Goal: Transaction & Acquisition: Download file/media

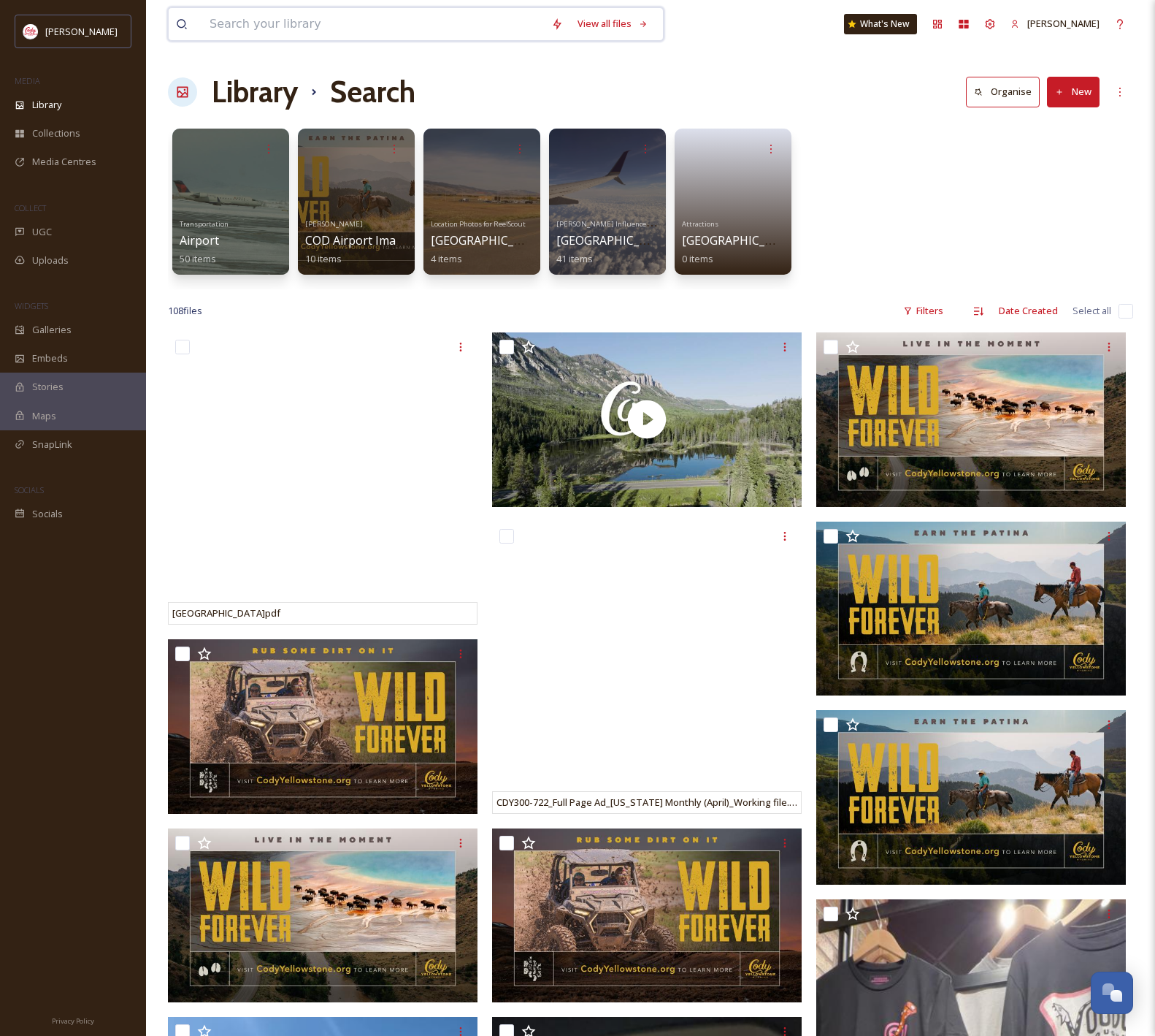
click at [385, 25] on input at bounding box center [374, 24] width 342 height 33
type input "kayak"
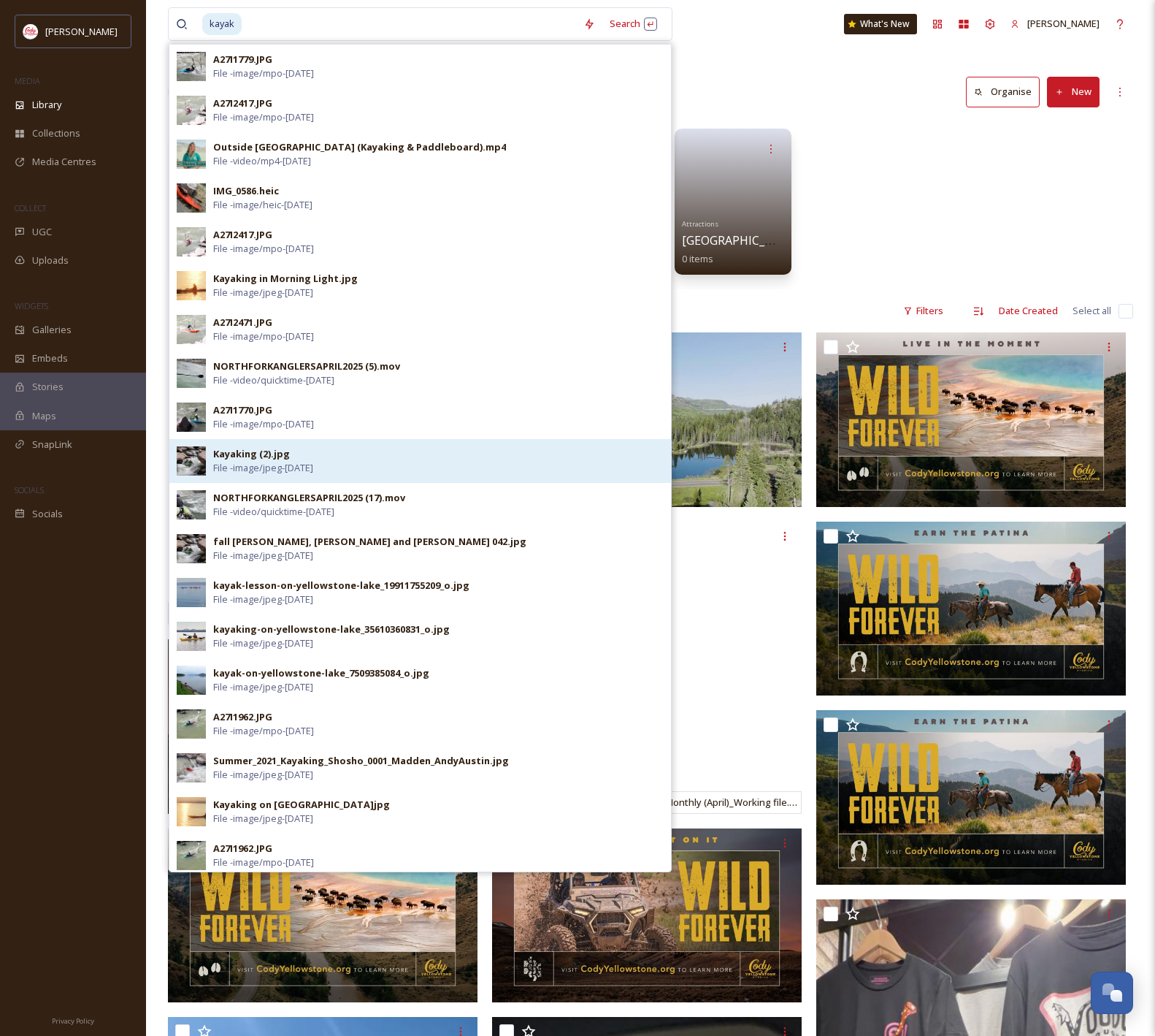
click at [411, 456] on div "Kayaking (2).jpg File - image/jpeg - [DATE]" at bounding box center [439, 460] width 450 height 28
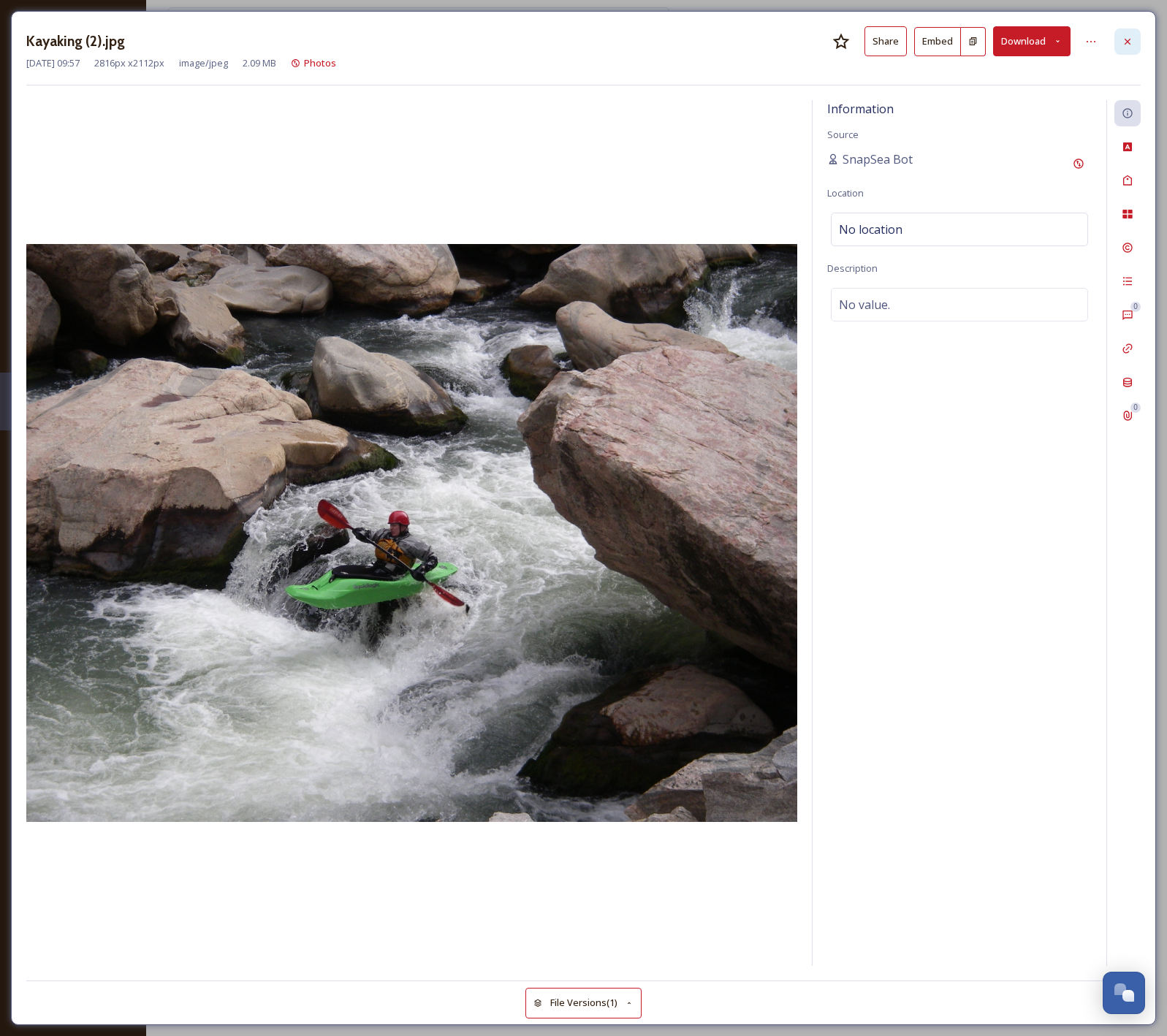
click at [1124, 36] on icon at bounding box center [1127, 42] width 12 height 12
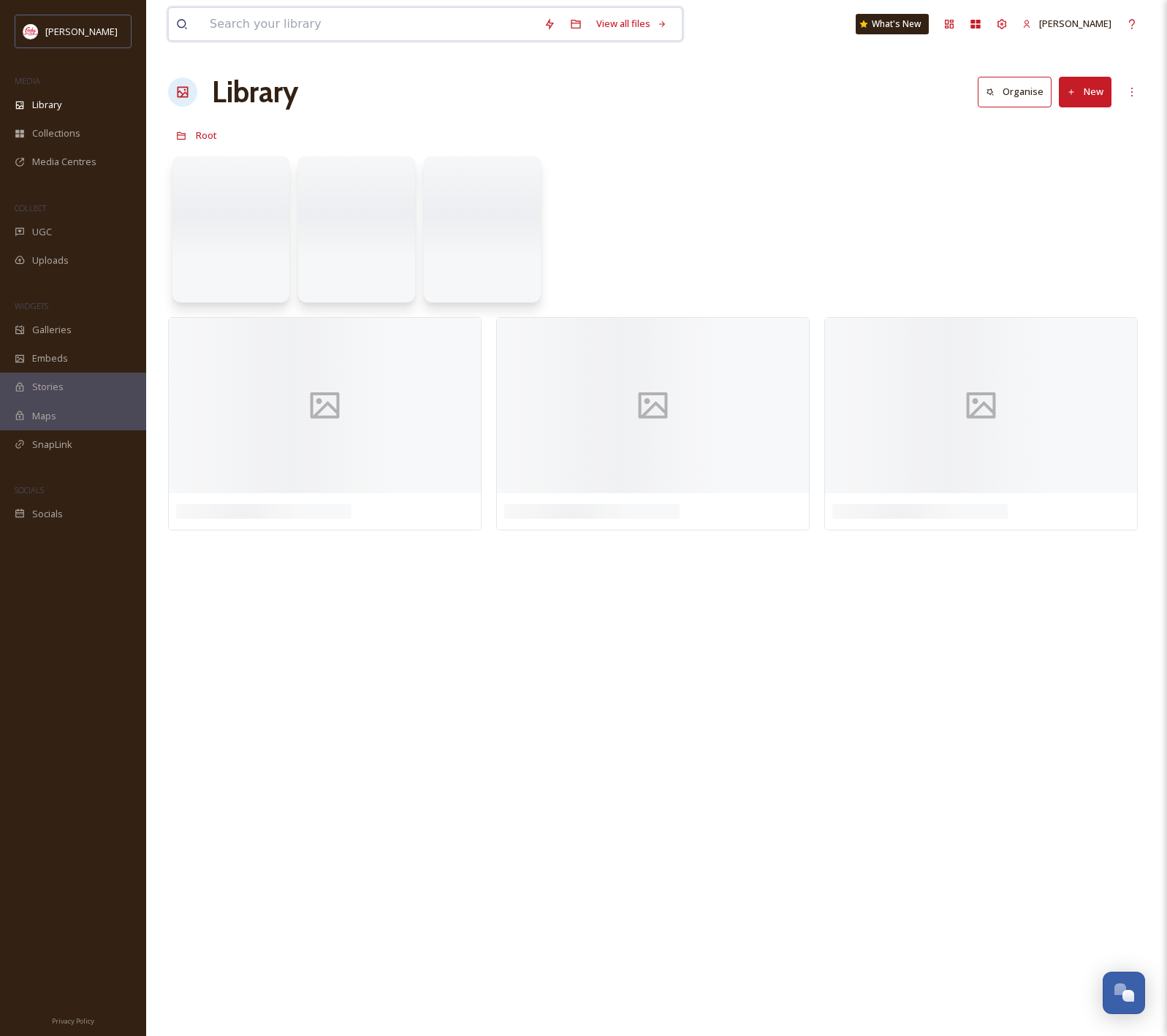
click at [425, 18] on input at bounding box center [370, 24] width 334 height 33
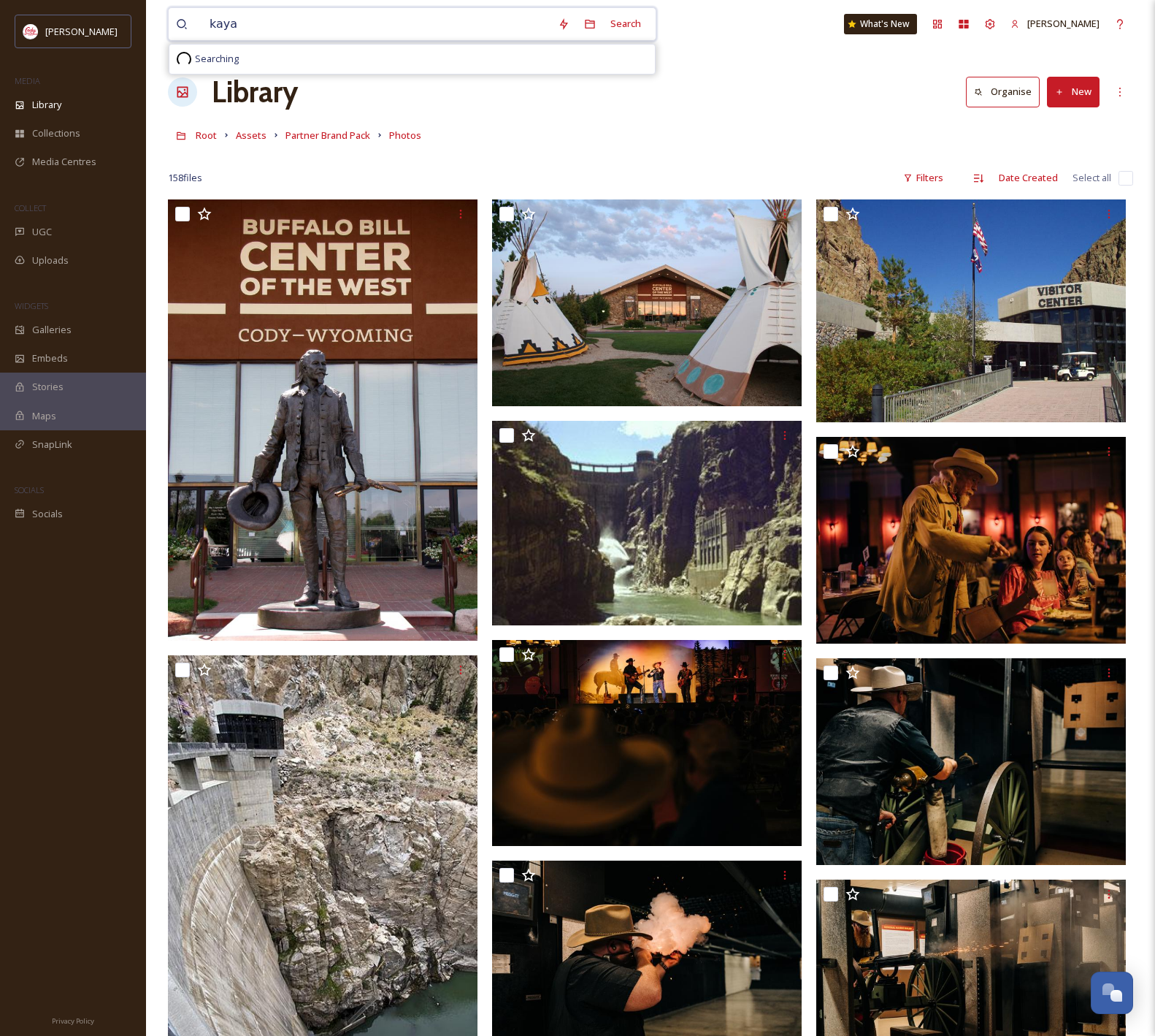
type input "kayak"
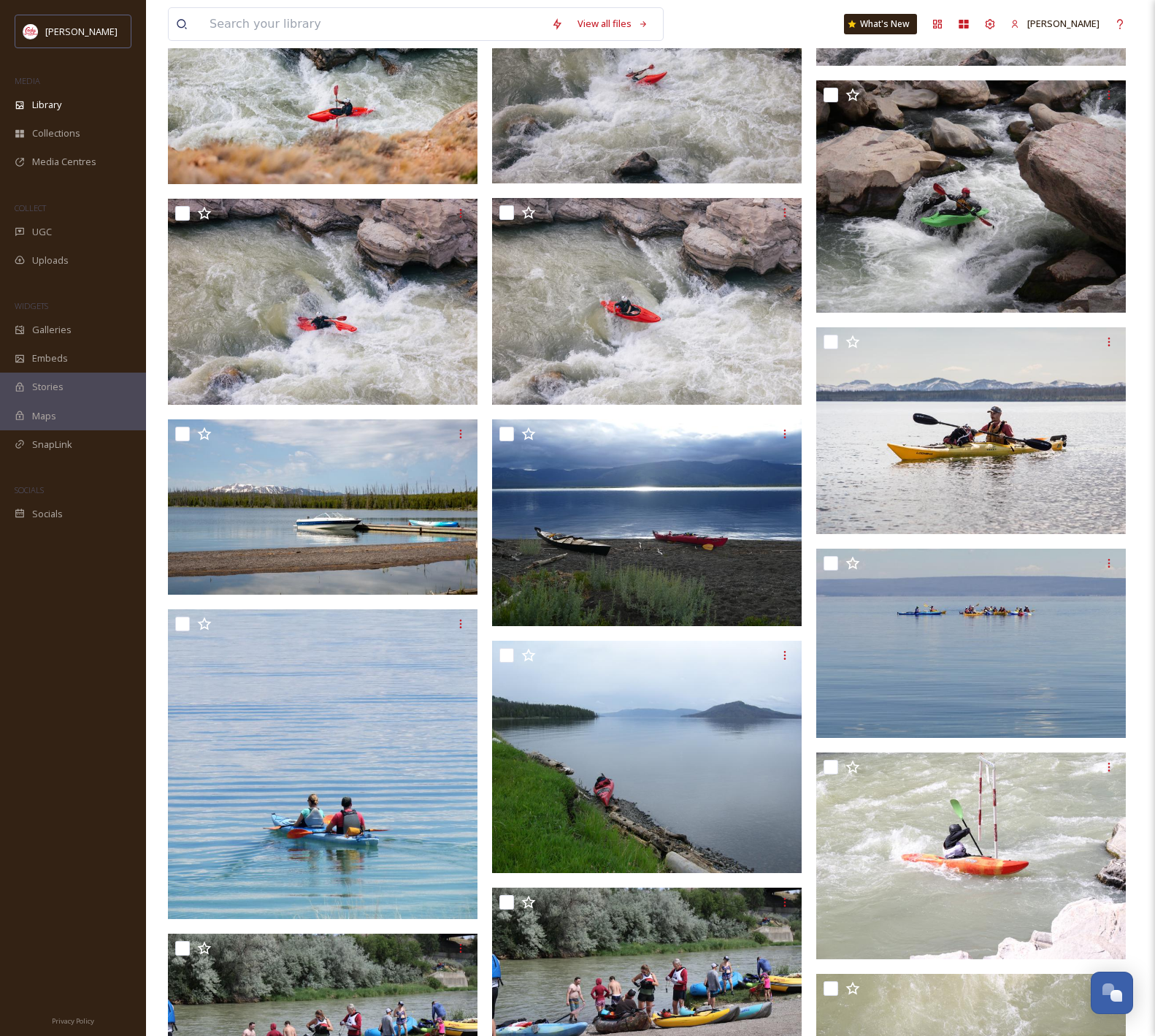
scroll to position [1851, 0]
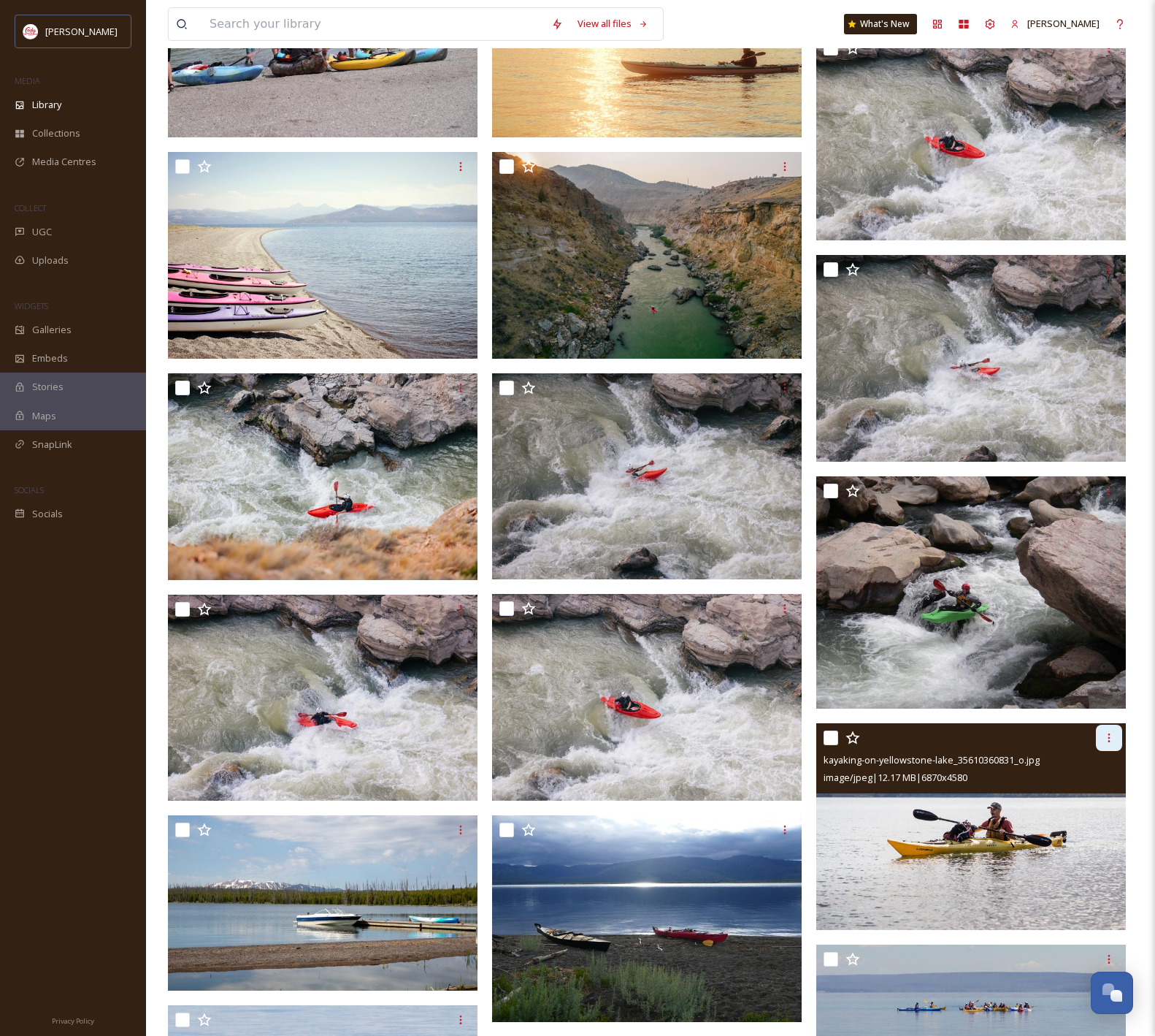
click at [1114, 749] on div at bounding box center [1109, 738] width 27 height 27
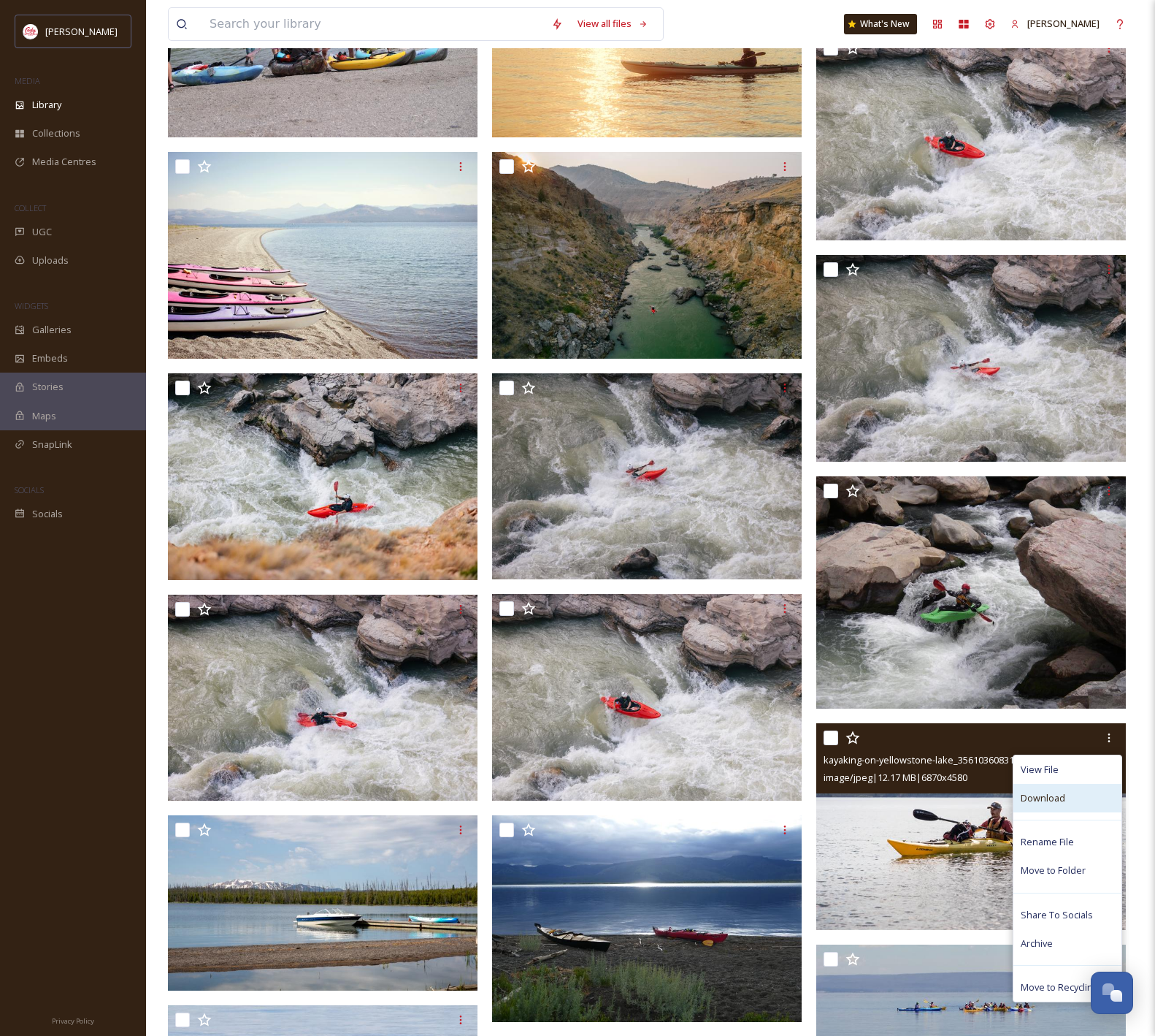
click at [1058, 801] on span "Download" at bounding box center [1042, 797] width 44 height 14
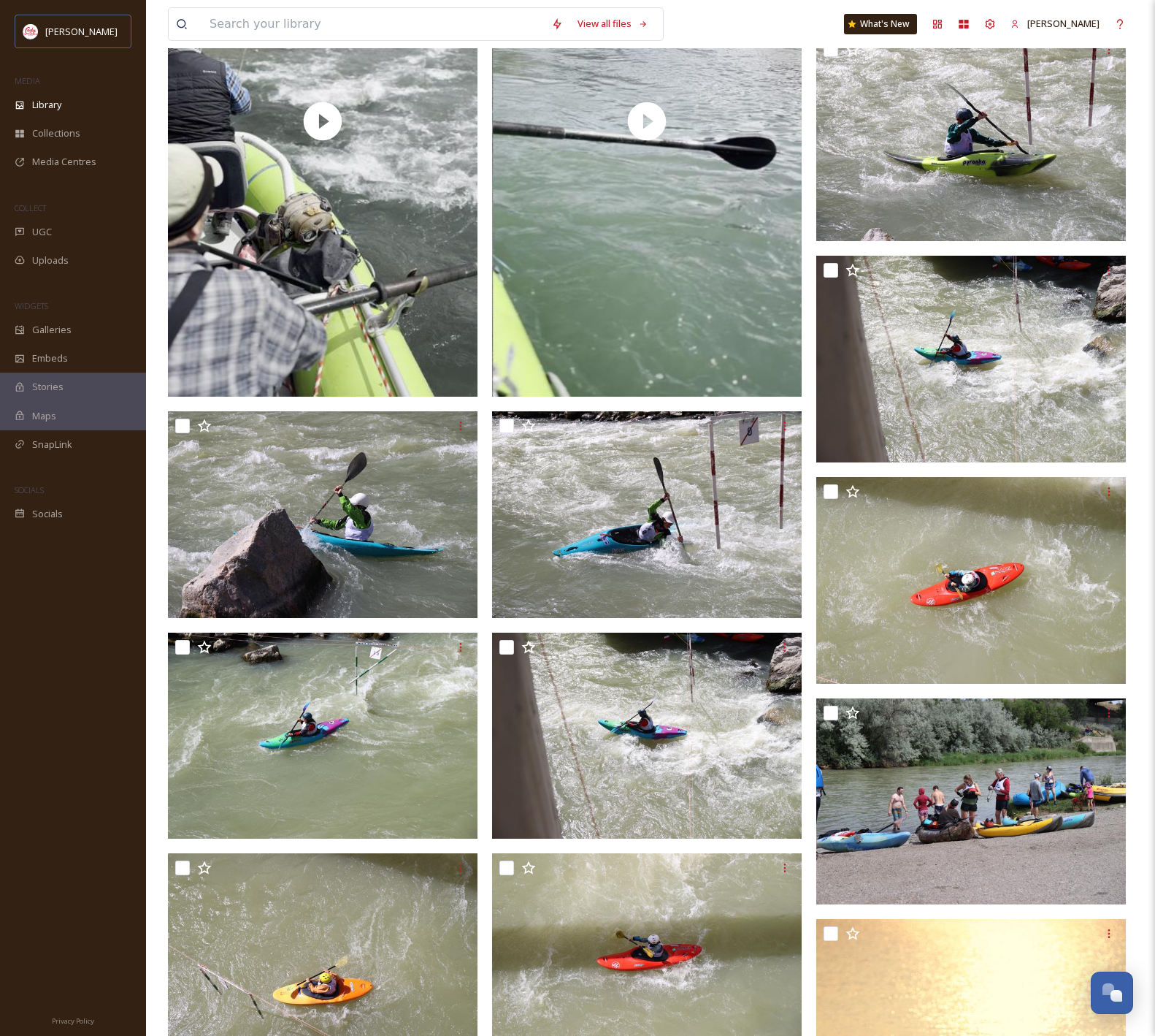
scroll to position [0, 0]
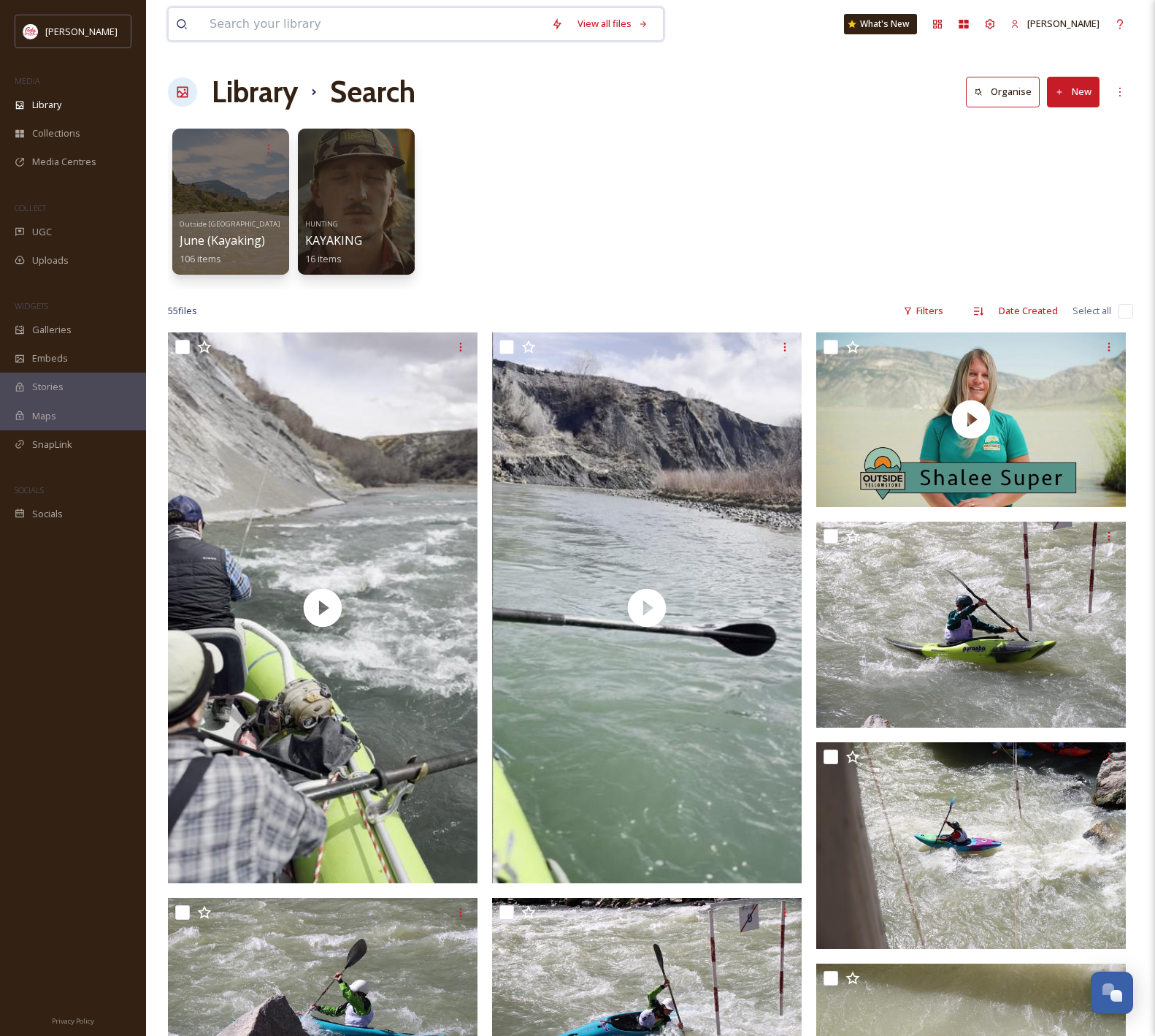
click at [351, 33] on input at bounding box center [374, 24] width 342 height 33
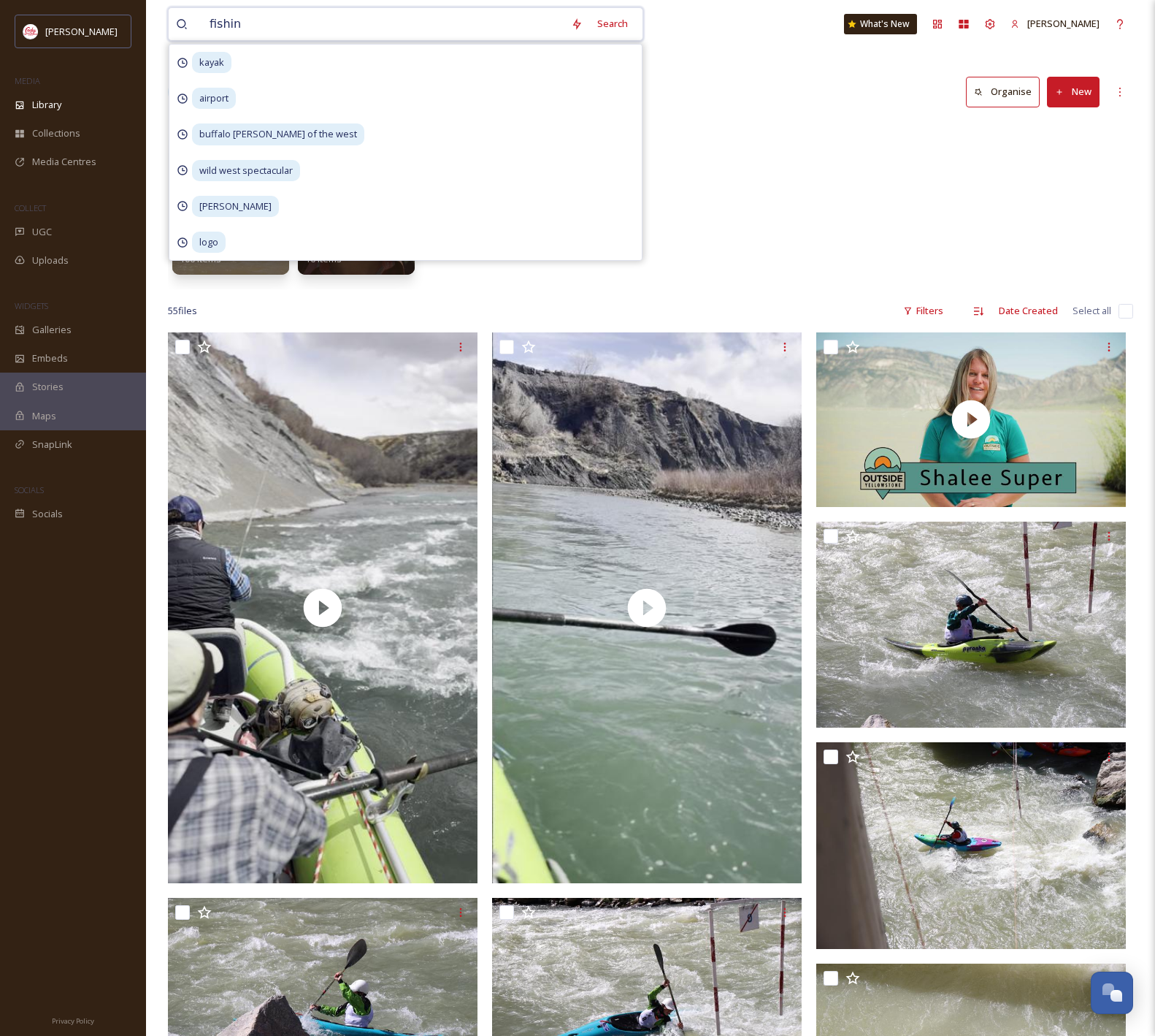
type input "fishing"
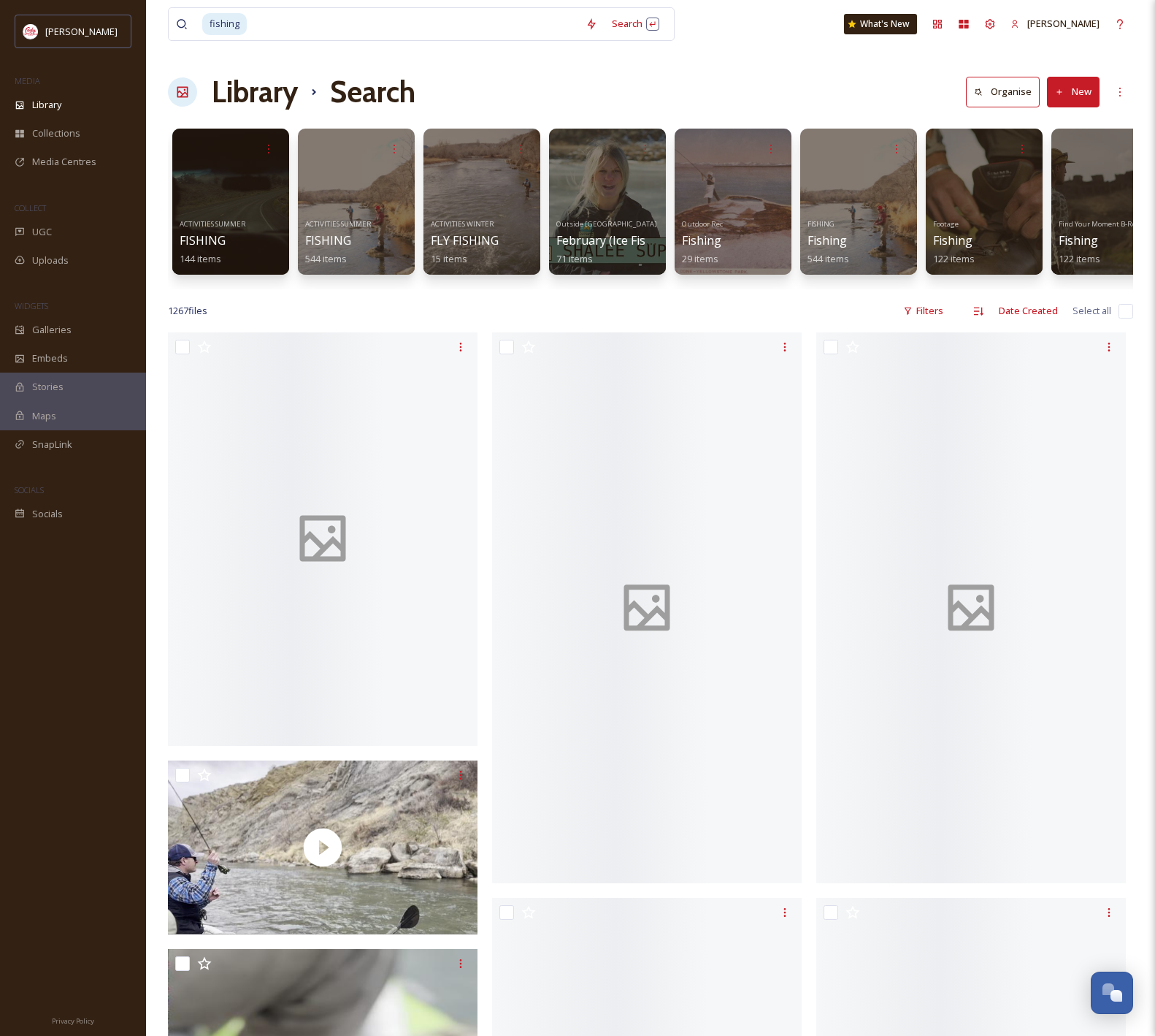
click at [756, 91] on div "Library Search Organise New" at bounding box center [650, 92] width 966 height 44
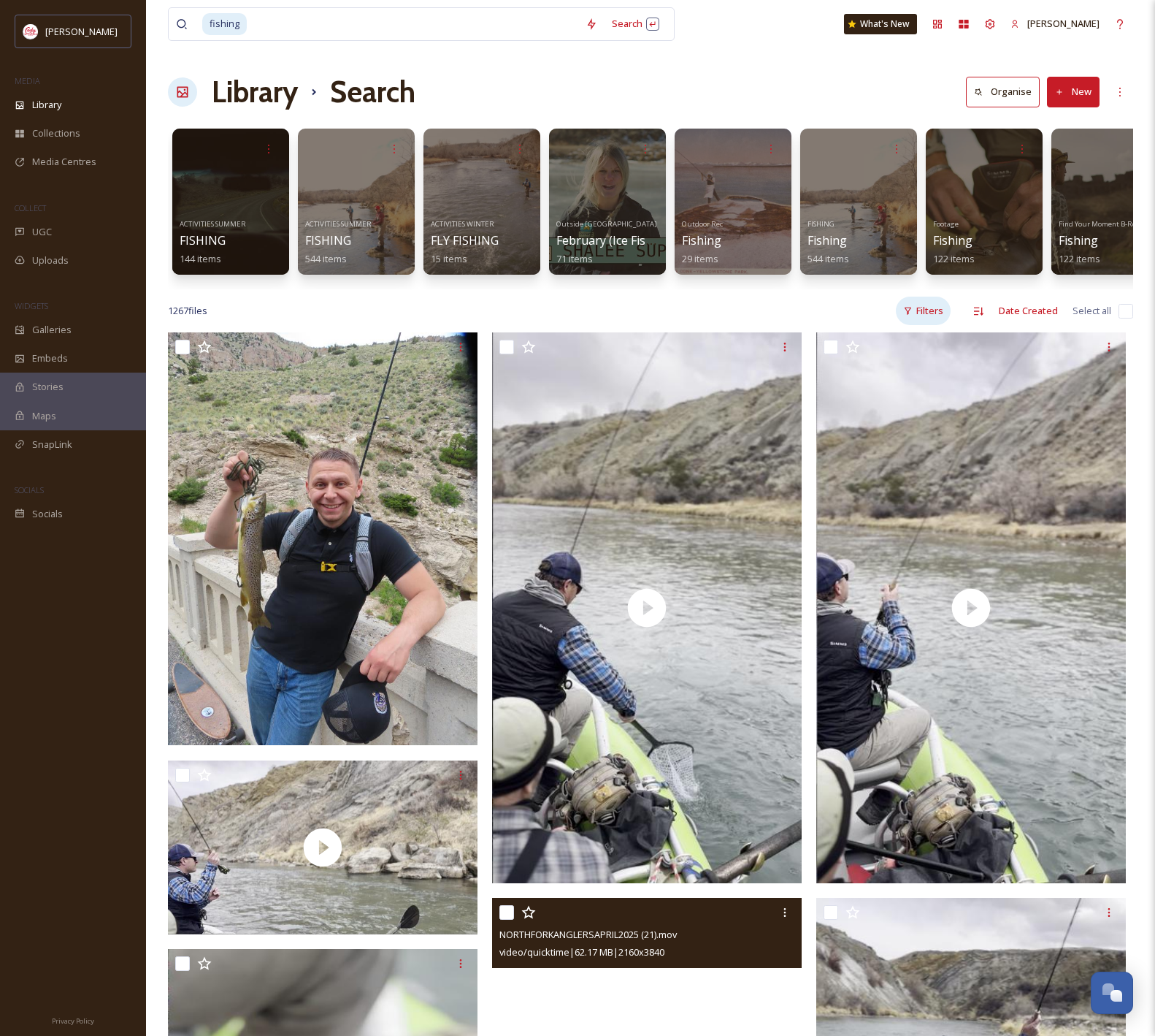
click at [932, 324] on div "Filters" at bounding box center [924, 311] width 55 height 28
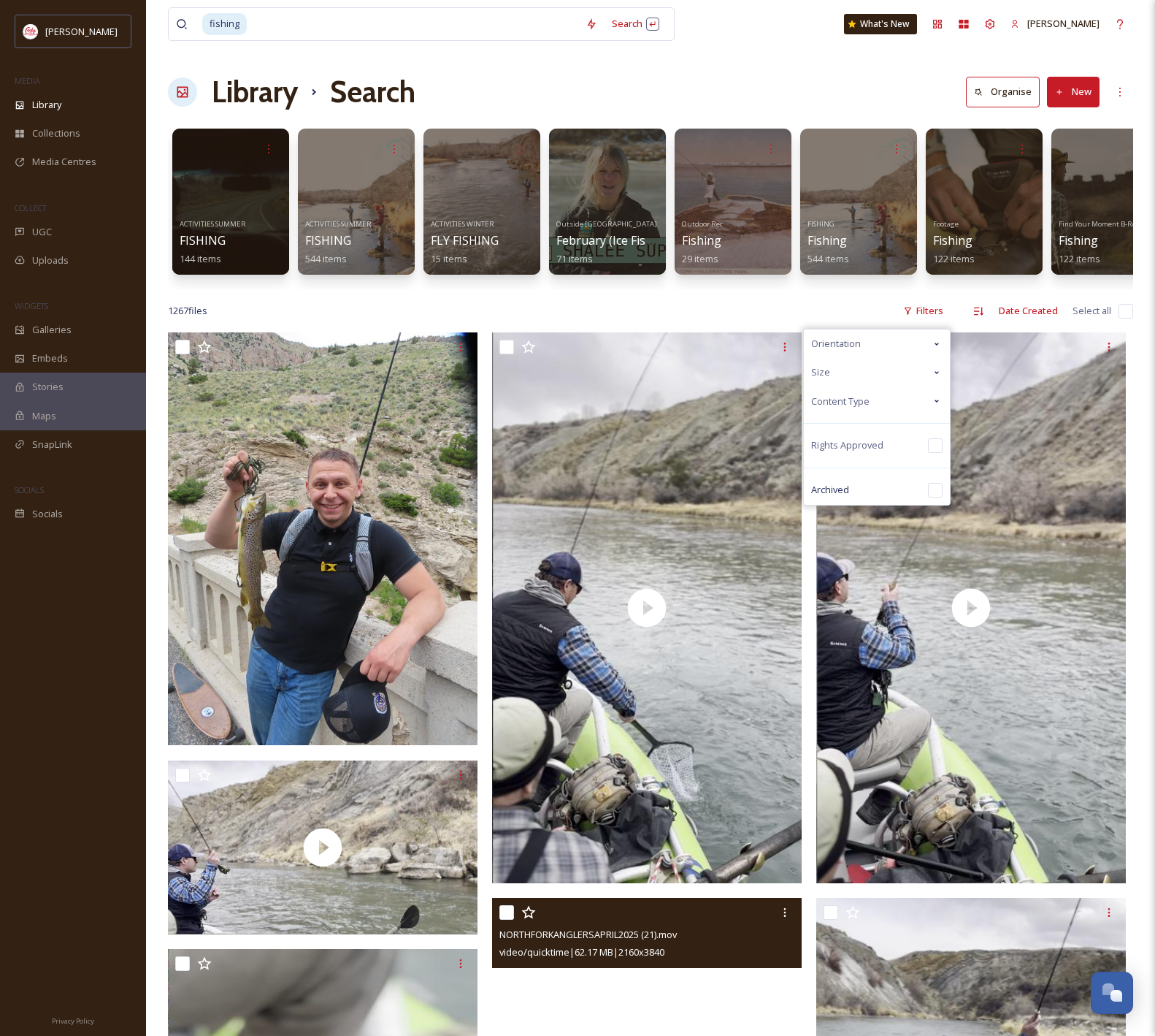
click at [871, 415] on div "Content Type" at bounding box center [876, 401] width 146 height 28
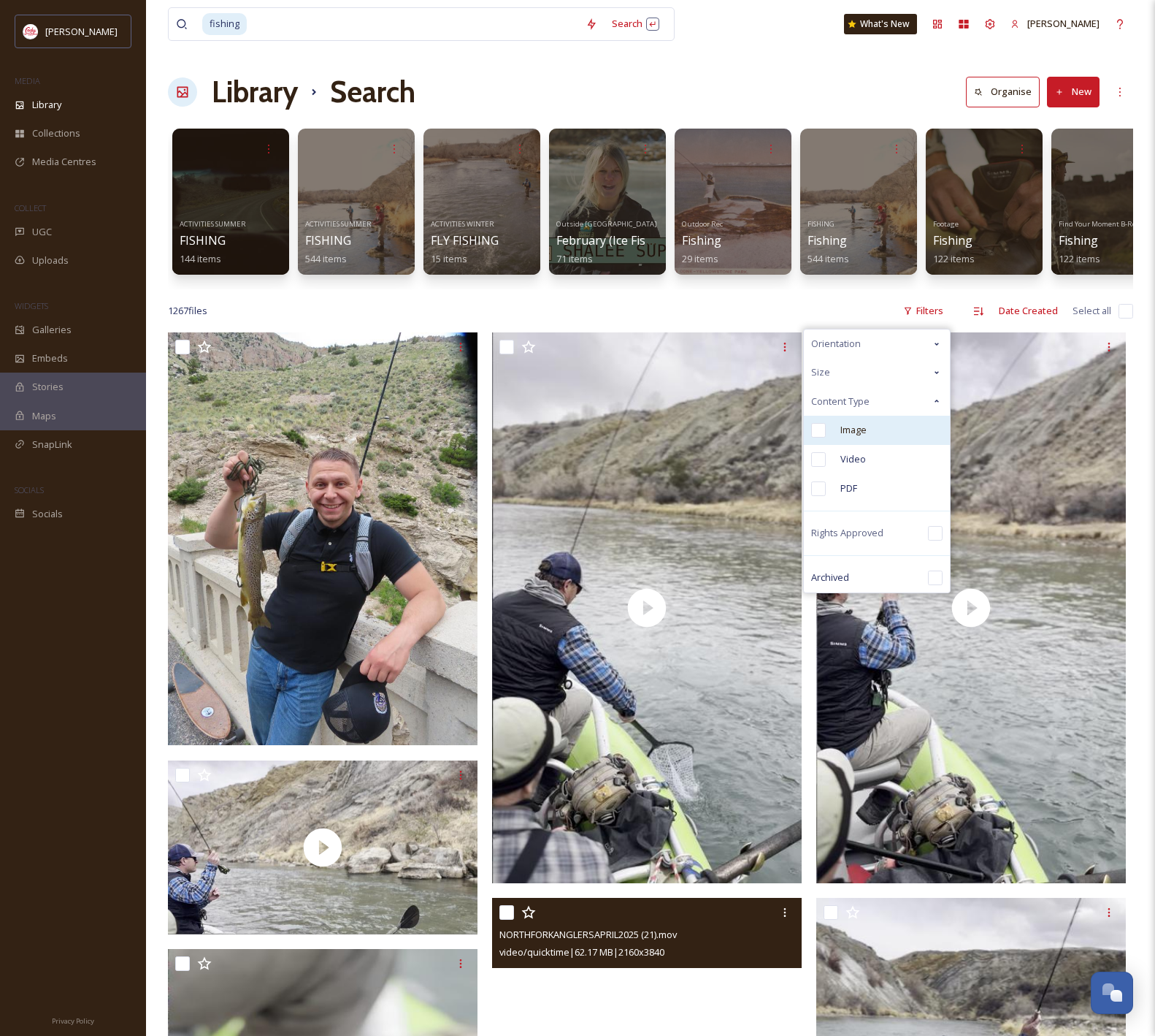
click at [860, 437] on span "Image" at bounding box center [854, 430] width 27 height 14
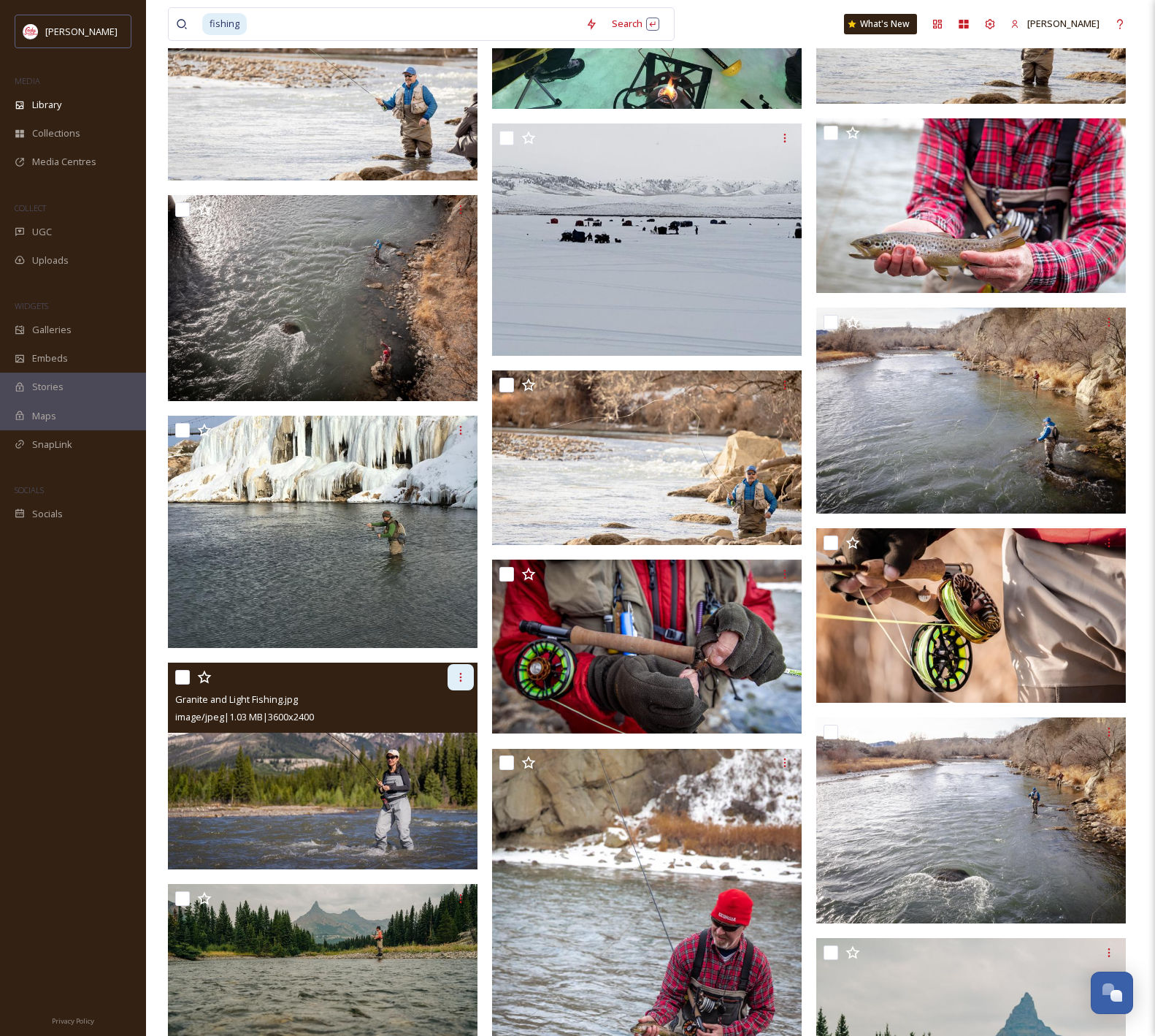
scroll to position [2614, 0]
click at [461, 681] on icon at bounding box center [461, 677] width 3 height 9
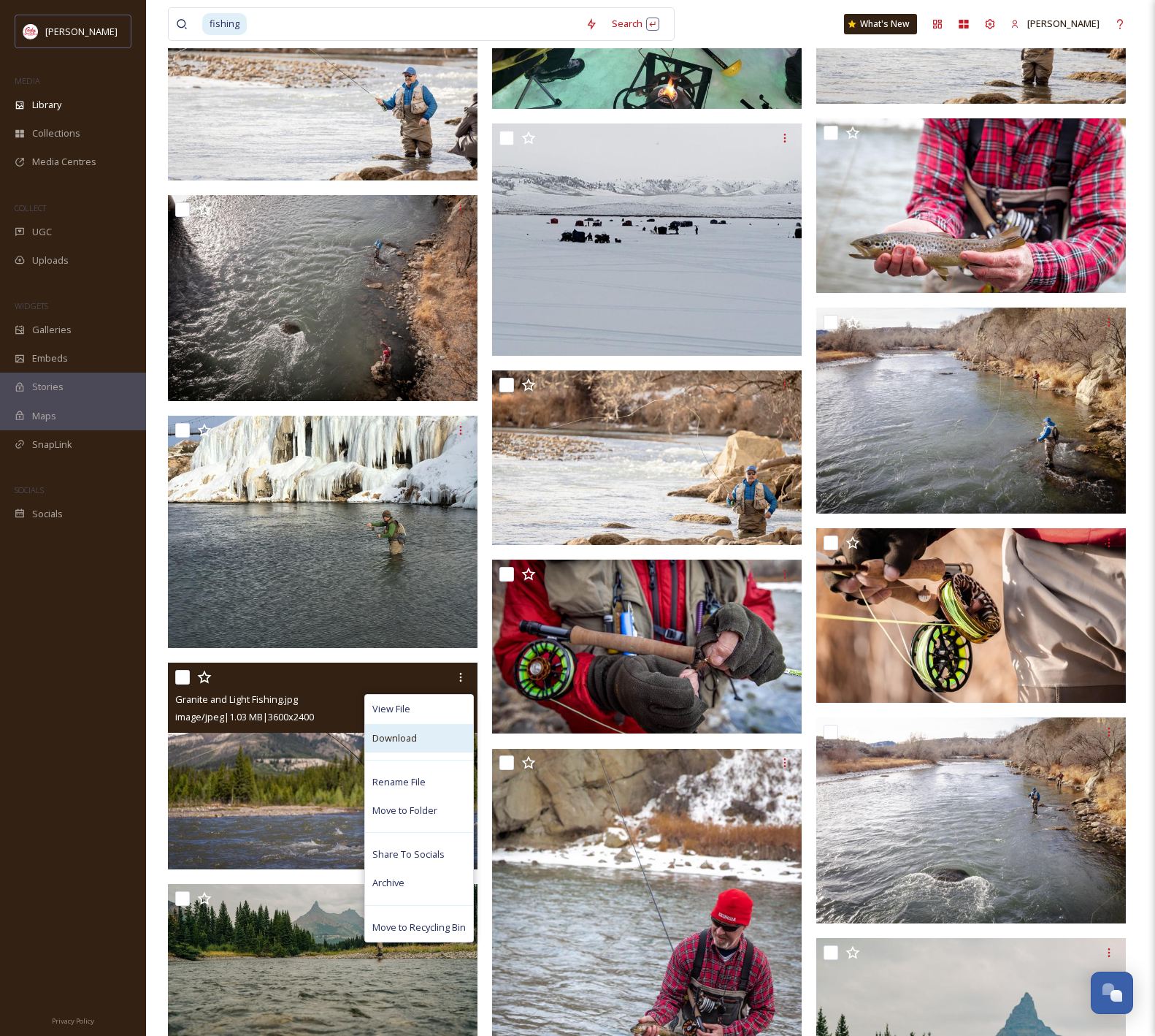
click at [429, 750] on div "Download" at bounding box center [419, 738] width 108 height 28
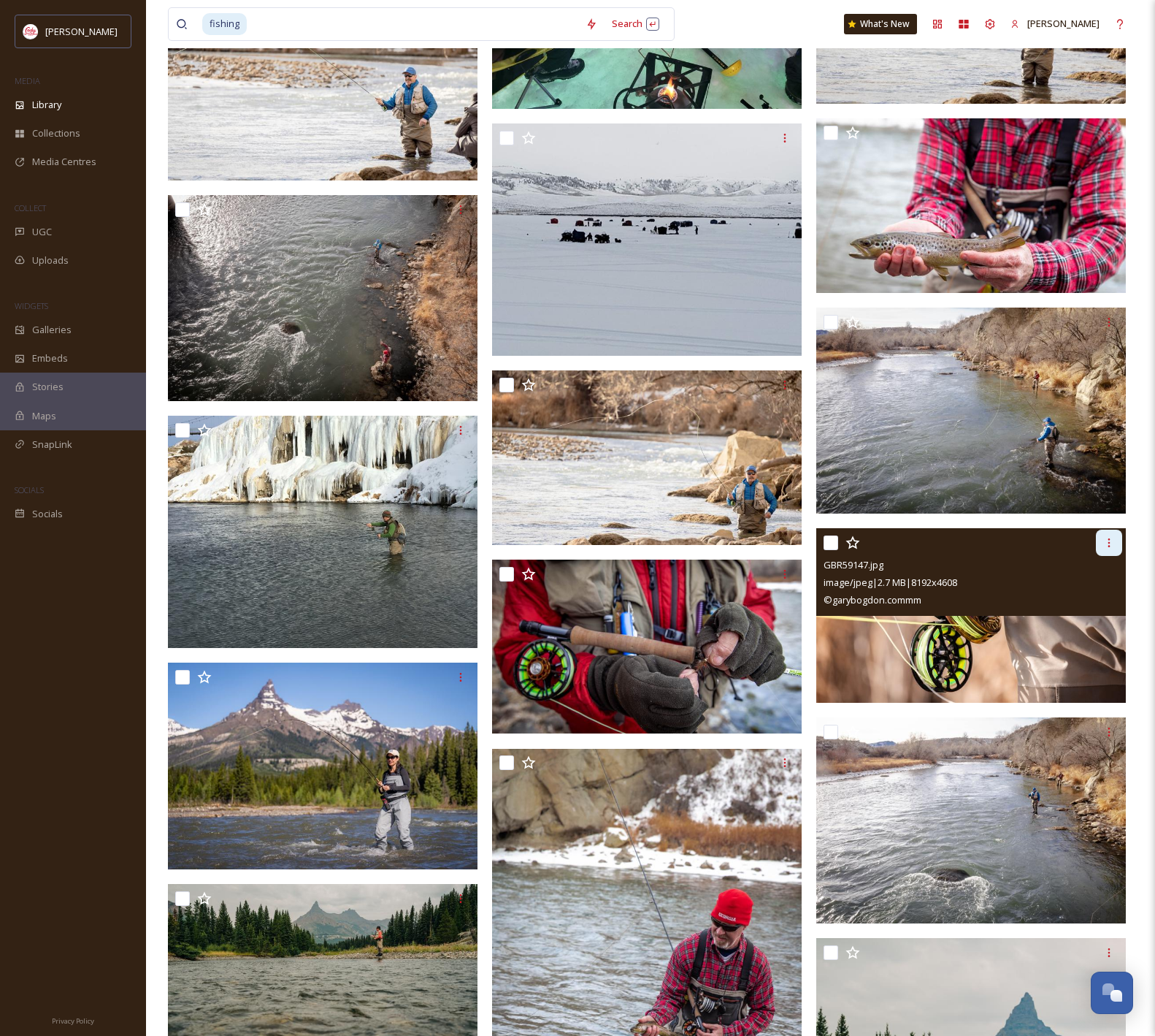
click at [1119, 556] on div at bounding box center [1109, 543] width 27 height 27
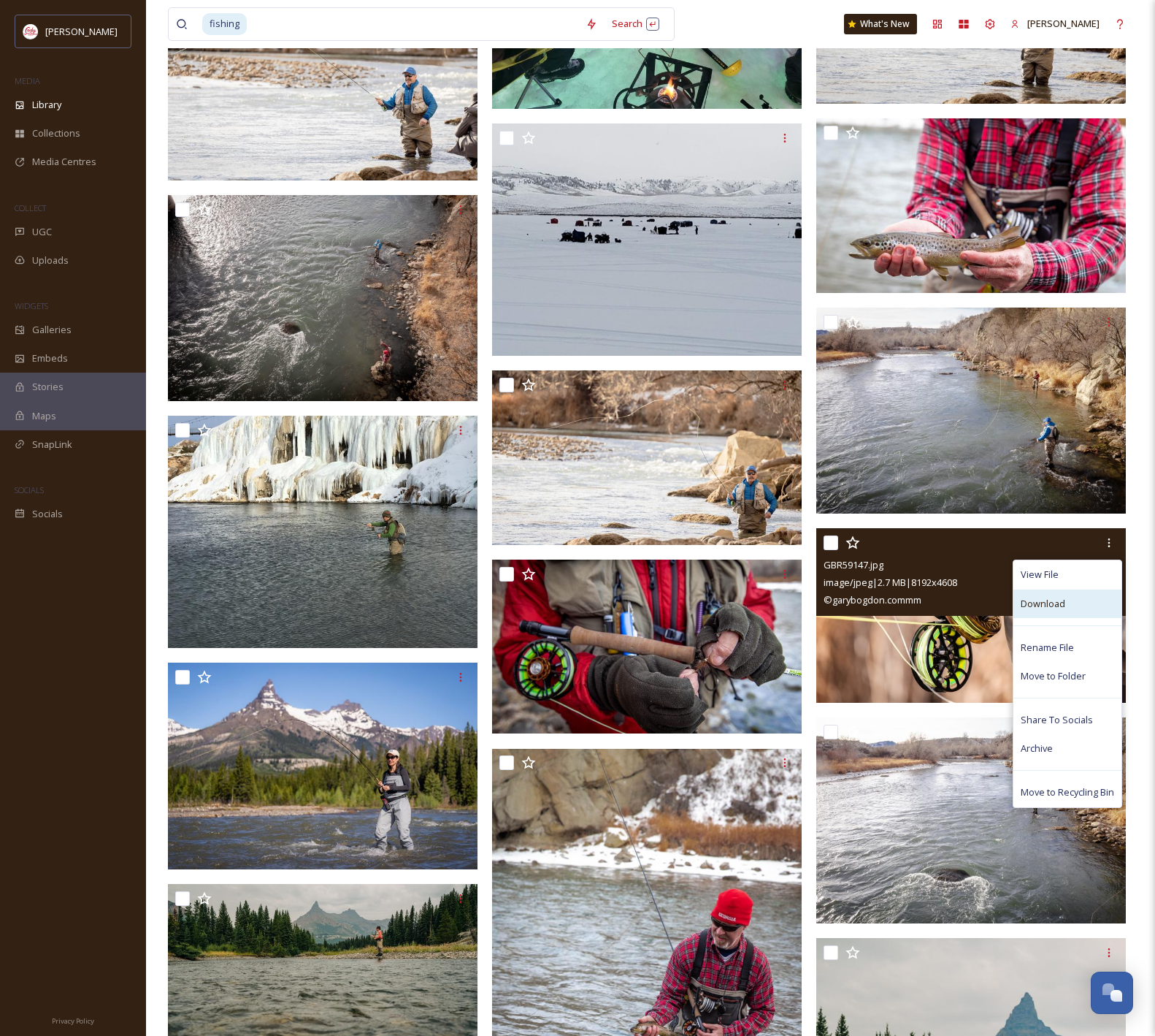
click at [1064, 608] on span "Download" at bounding box center [1042, 603] width 44 height 14
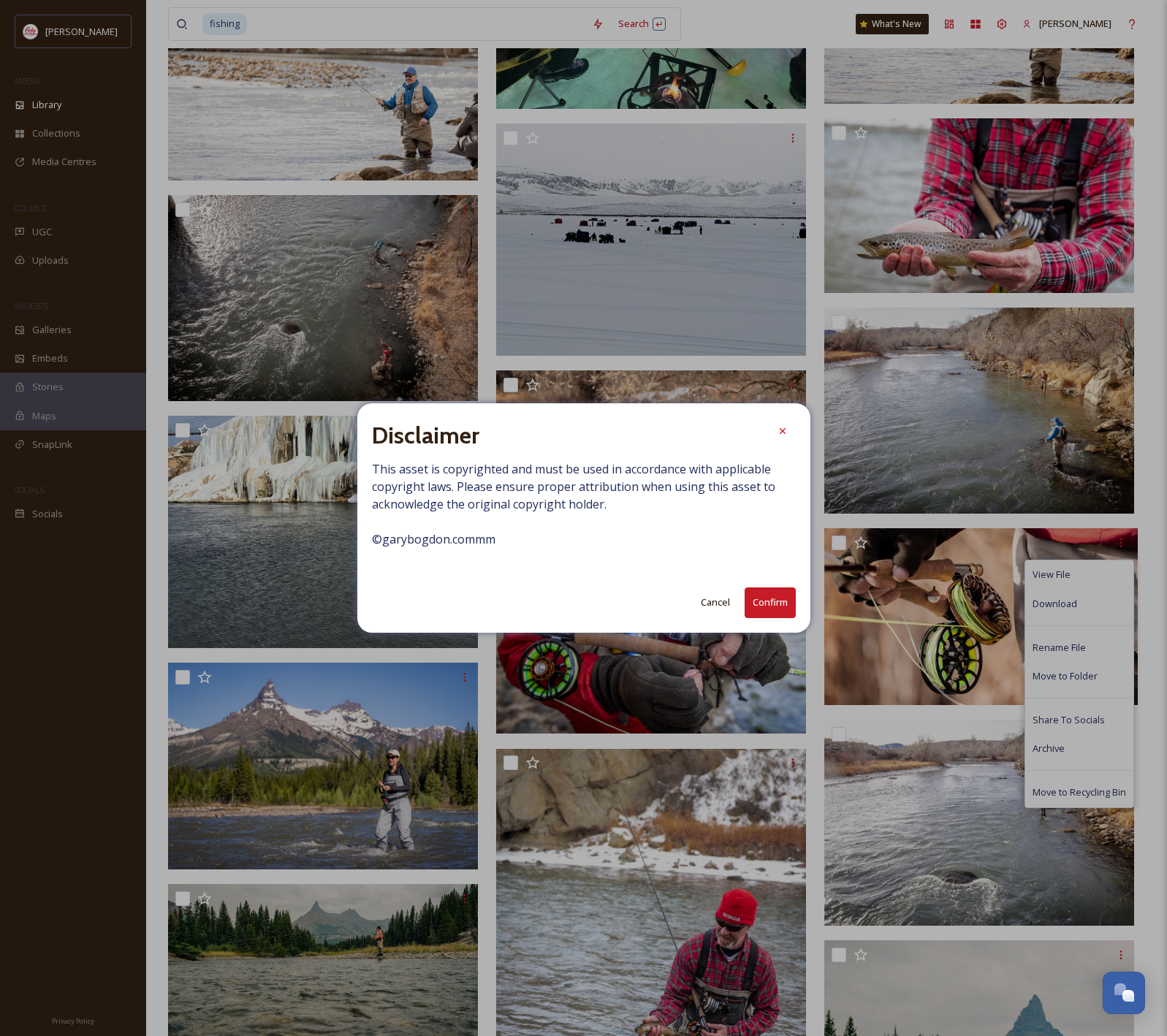
click at [768, 602] on button "Confirm" at bounding box center [769, 602] width 51 height 30
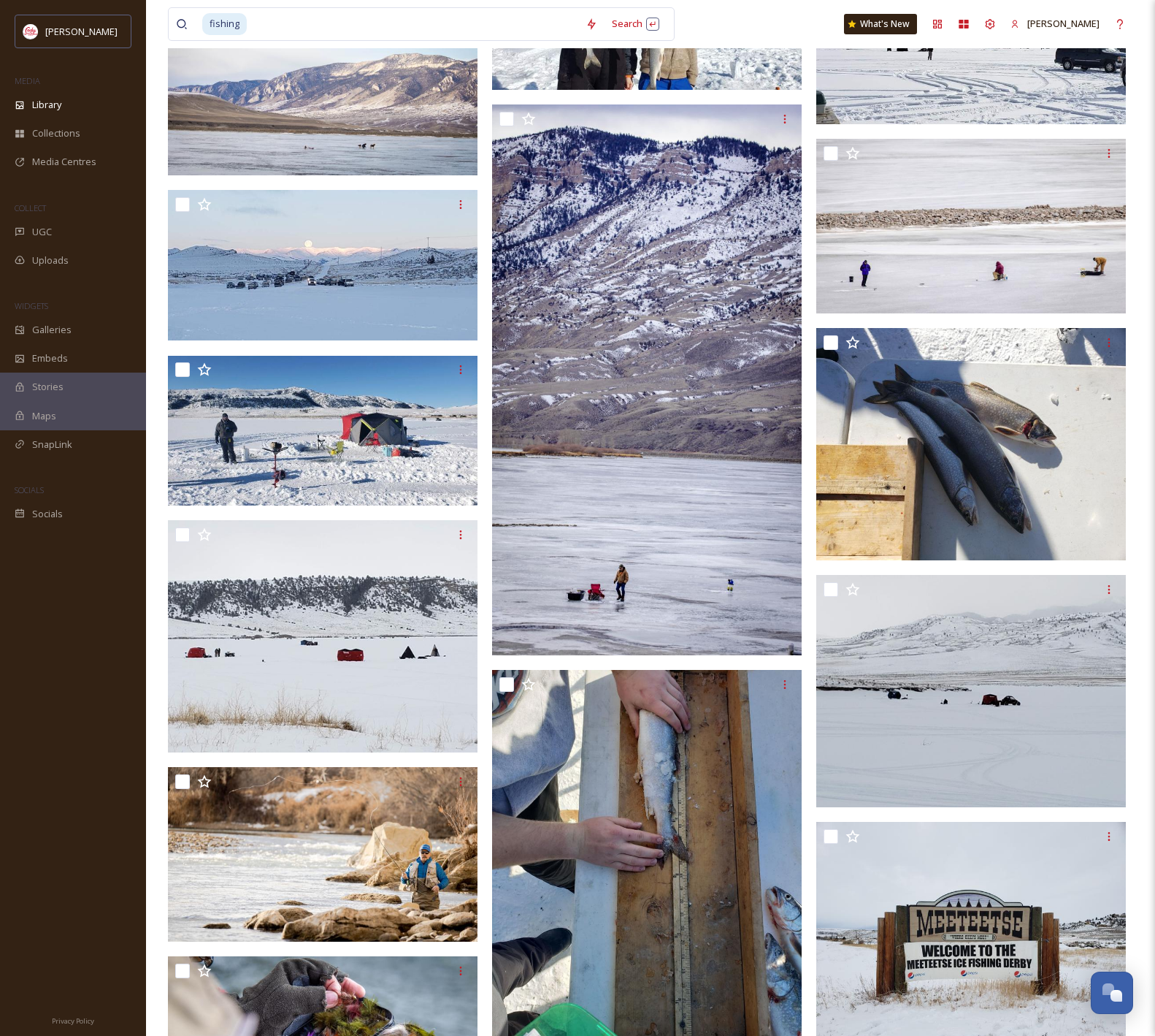
scroll to position [660, 0]
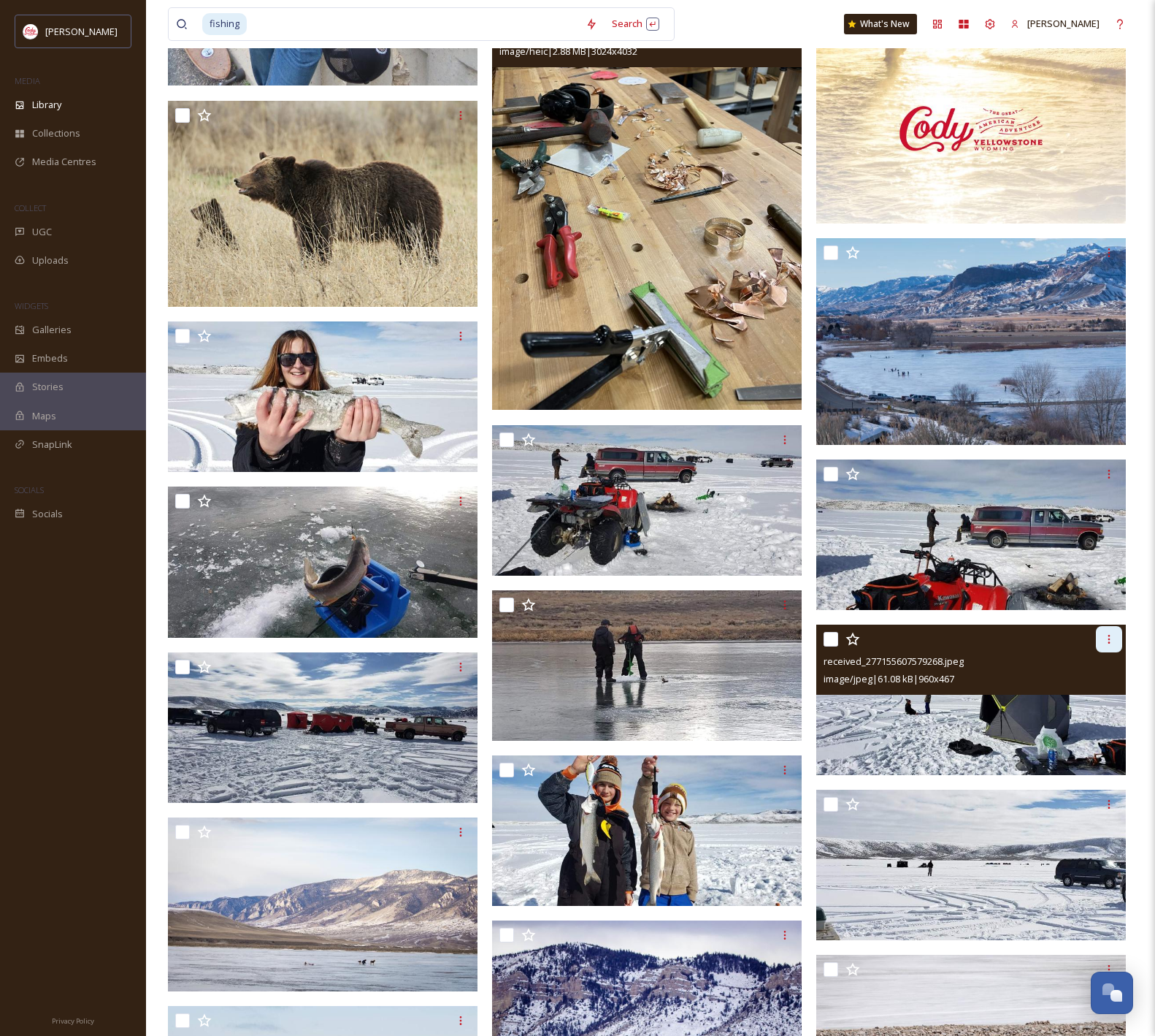
click at [1110, 645] on icon at bounding box center [1109, 639] width 12 height 12
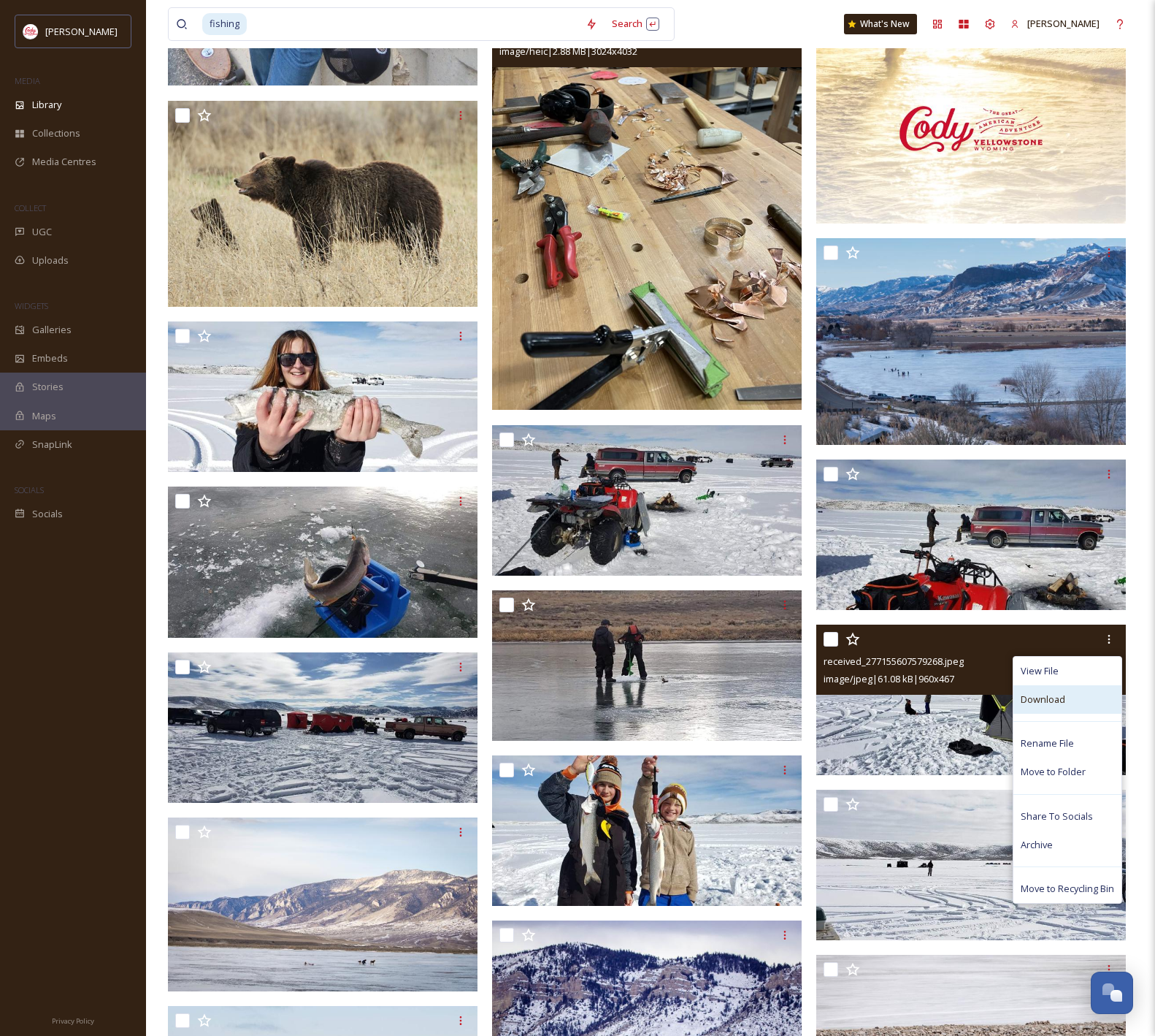
click at [1032, 704] on span "Download" at bounding box center [1042, 699] width 44 height 14
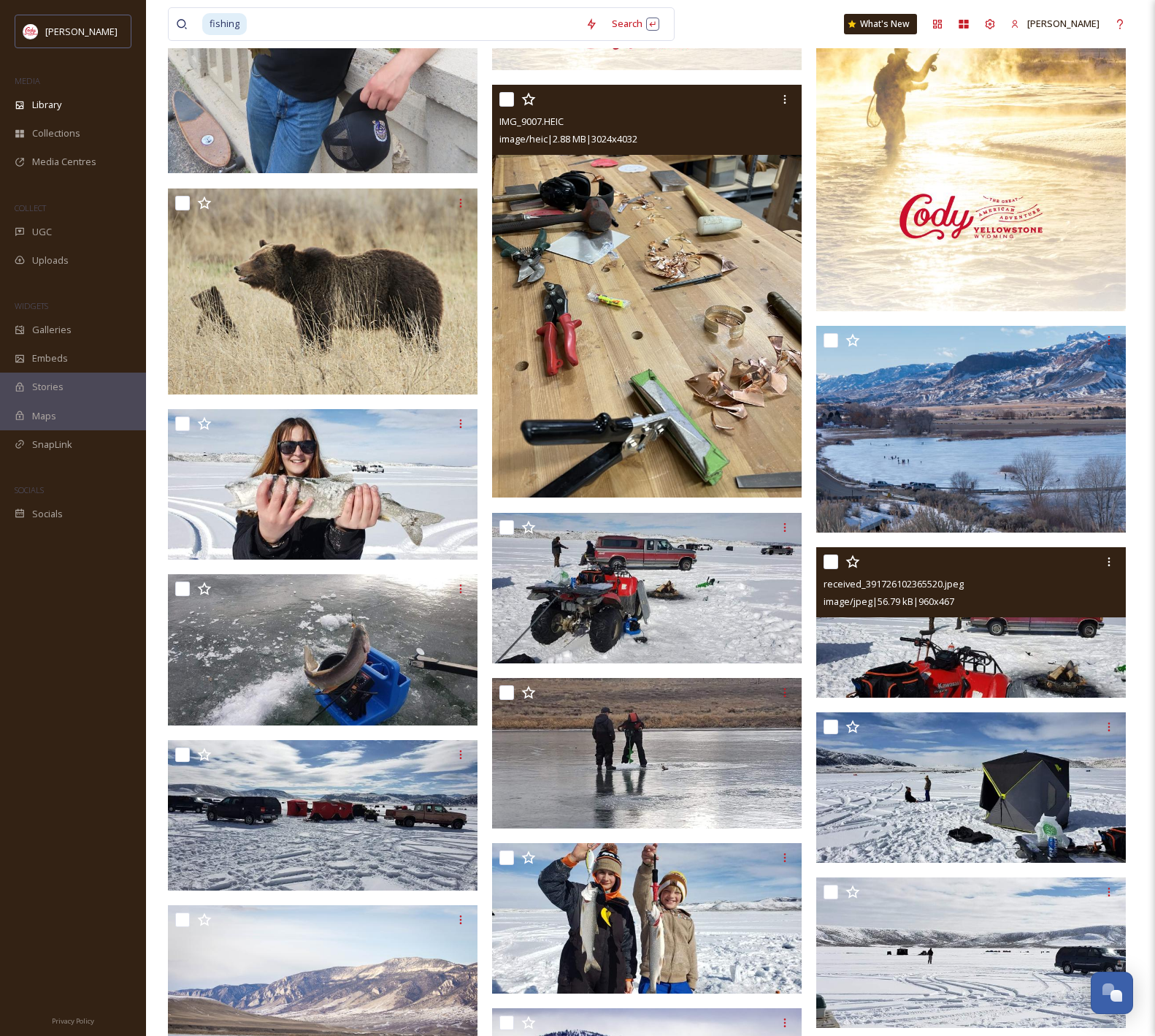
scroll to position [0, 0]
